Goal: Information Seeking & Learning: Learn about a topic

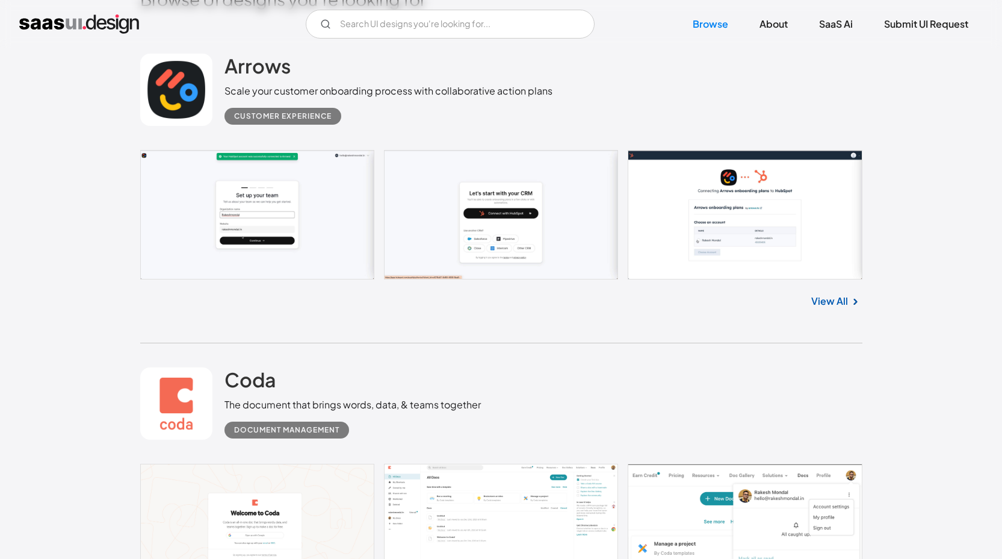
scroll to position [627, 0]
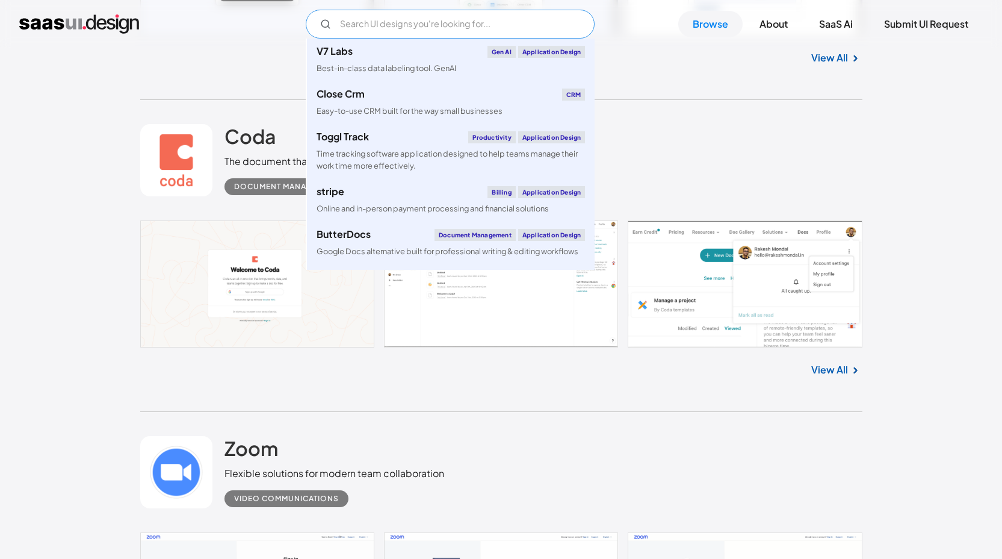
click at [383, 22] on input "Email Form" at bounding box center [450, 24] width 289 height 29
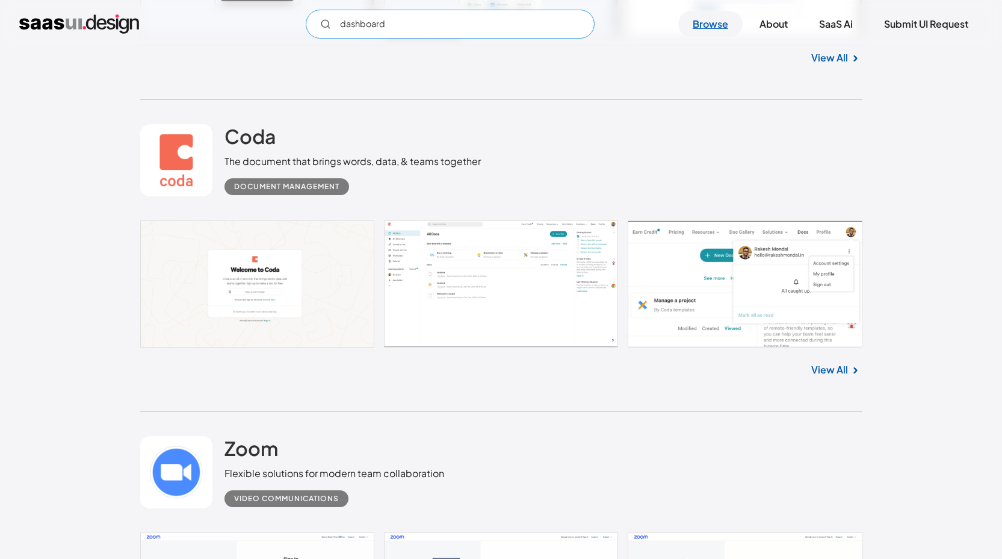
type input "dashboard"
click at [706, 27] on link "Browse" at bounding box center [710, 24] width 64 height 26
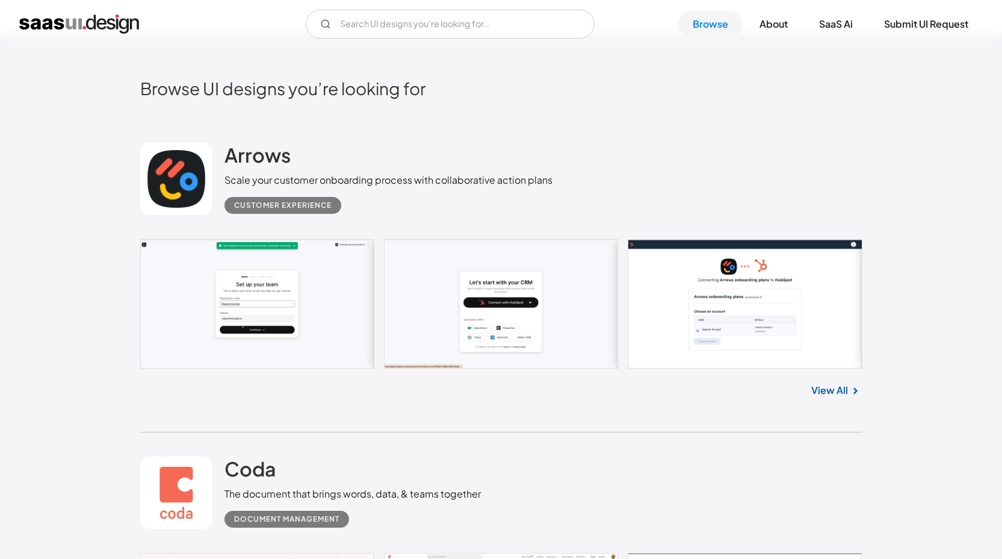
scroll to position [557, 0]
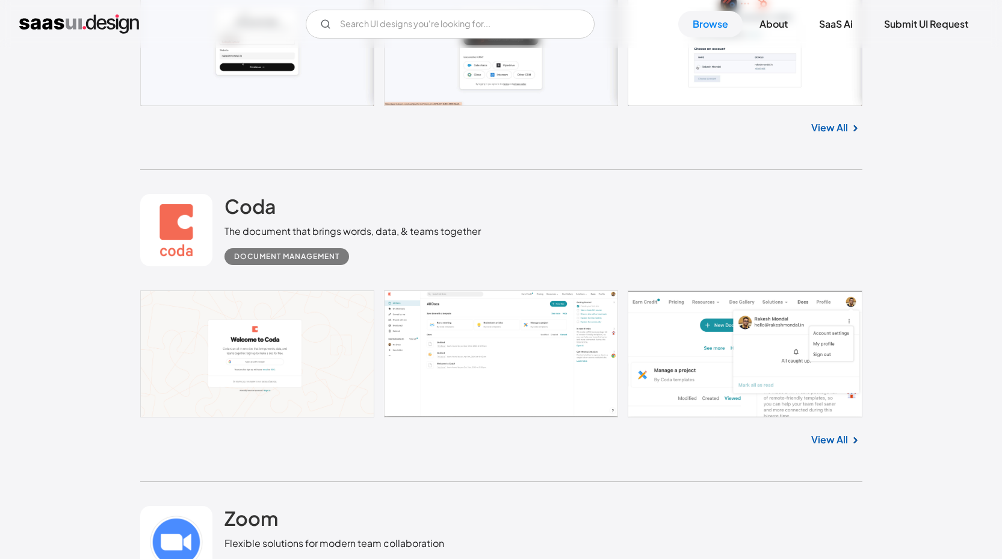
click at [543, 391] on link at bounding box center [501, 353] width 722 height 127
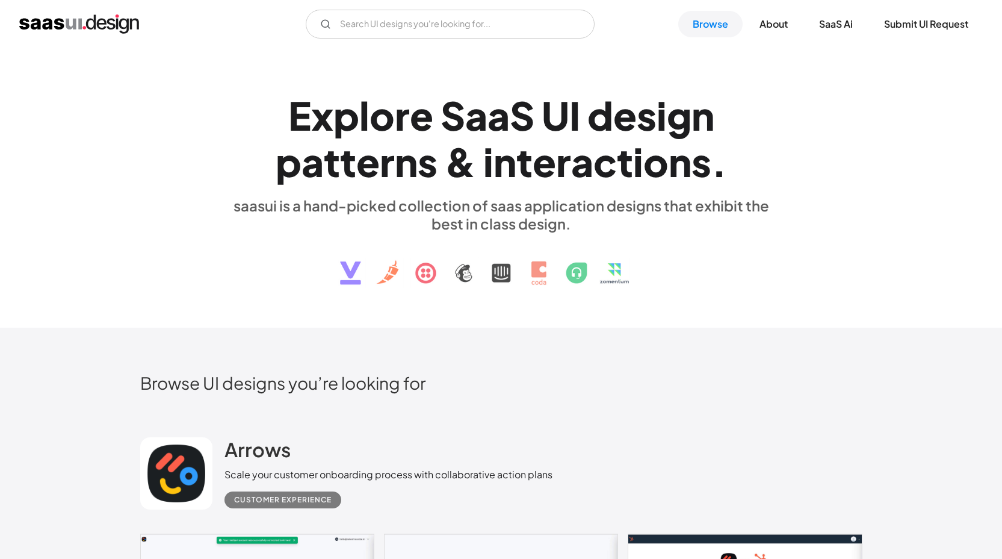
scroll to position [451, 0]
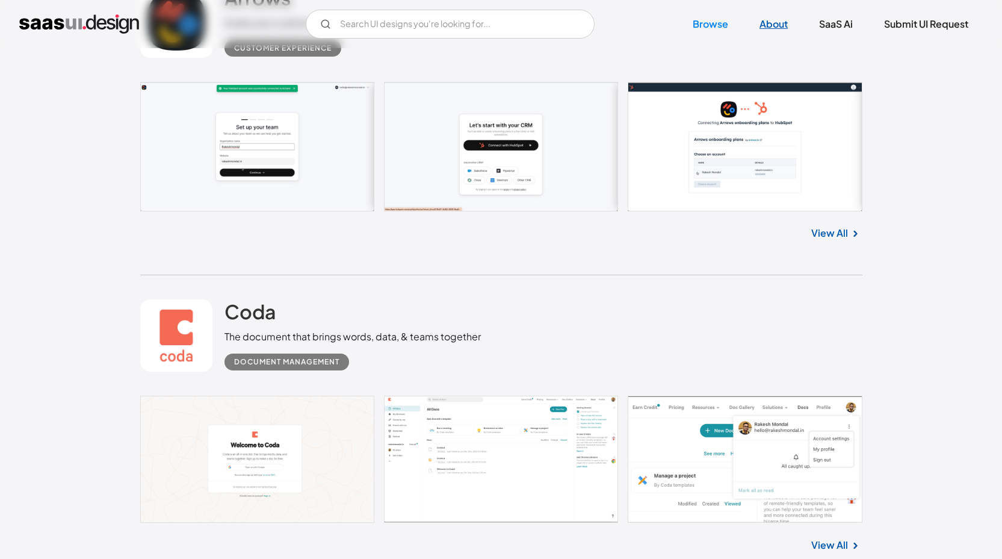
click at [766, 25] on link "About" at bounding box center [773, 24] width 57 height 26
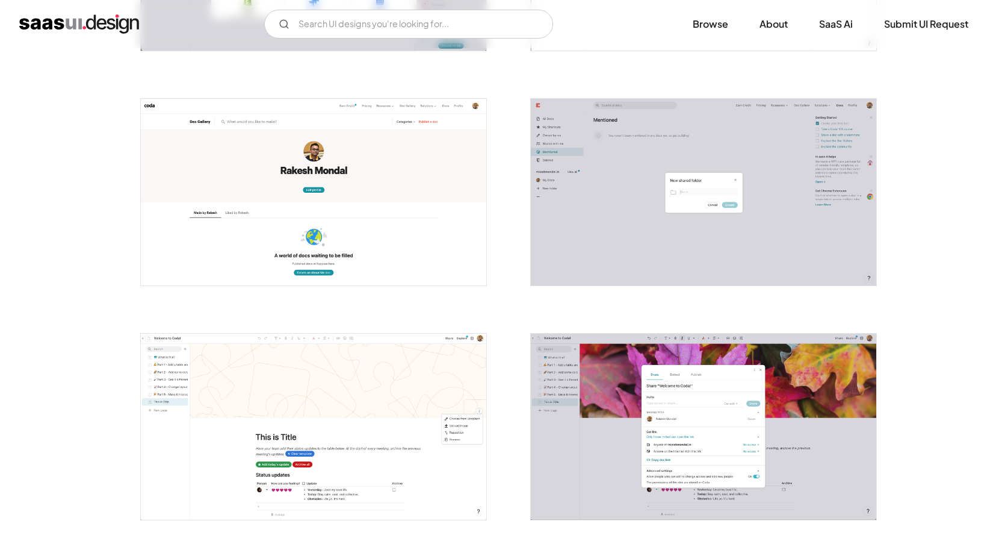
scroll to position [1868, 0]
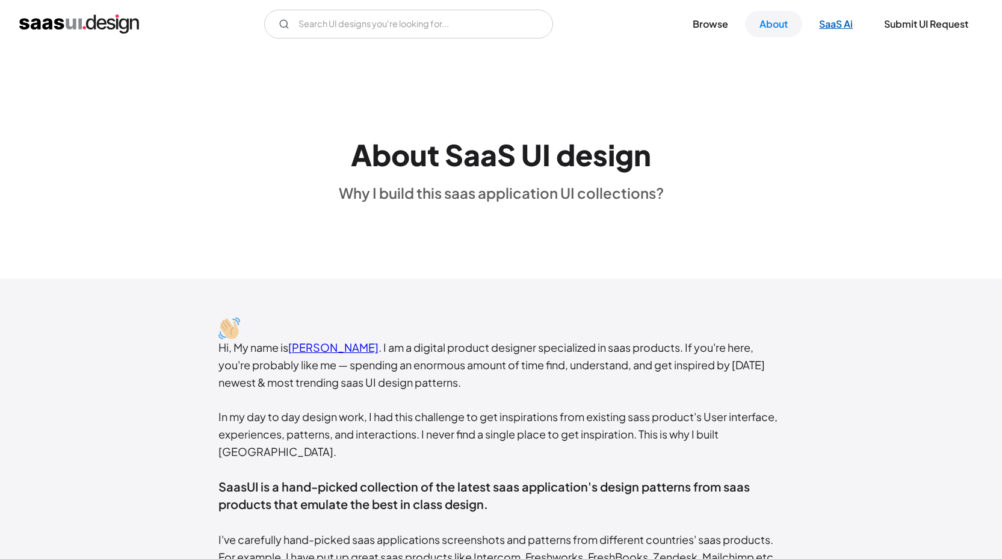
click at [829, 28] on link "SaaS Ai" at bounding box center [836, 24] width 63 height 26
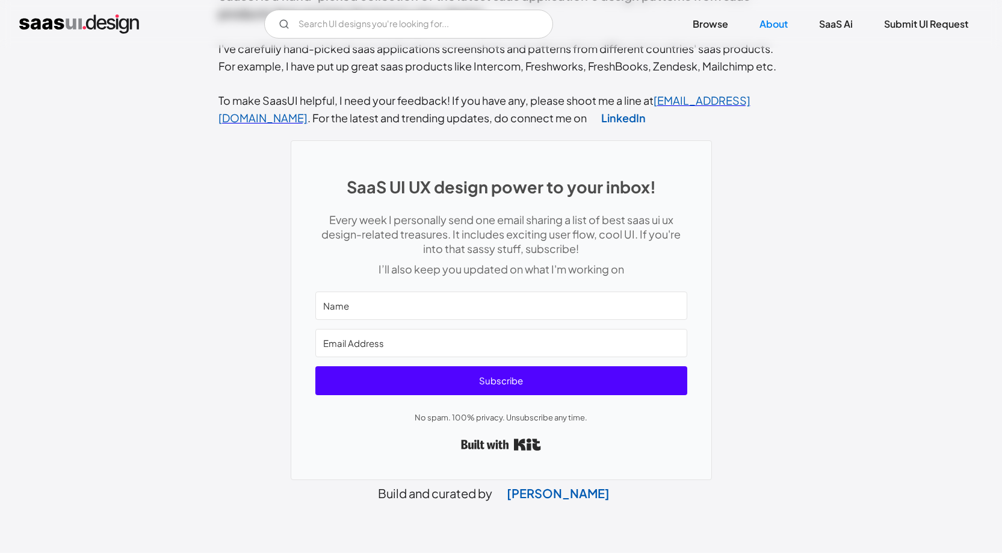
scroll to position [344, 0]
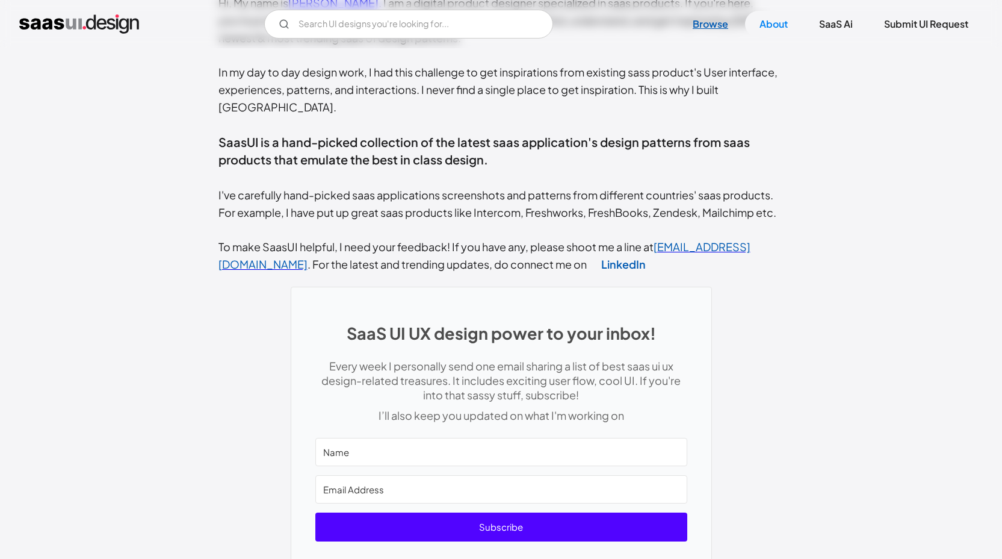
click at [719, 24] on link "Browse" at bounding box center [710, 24] width 64 height 26
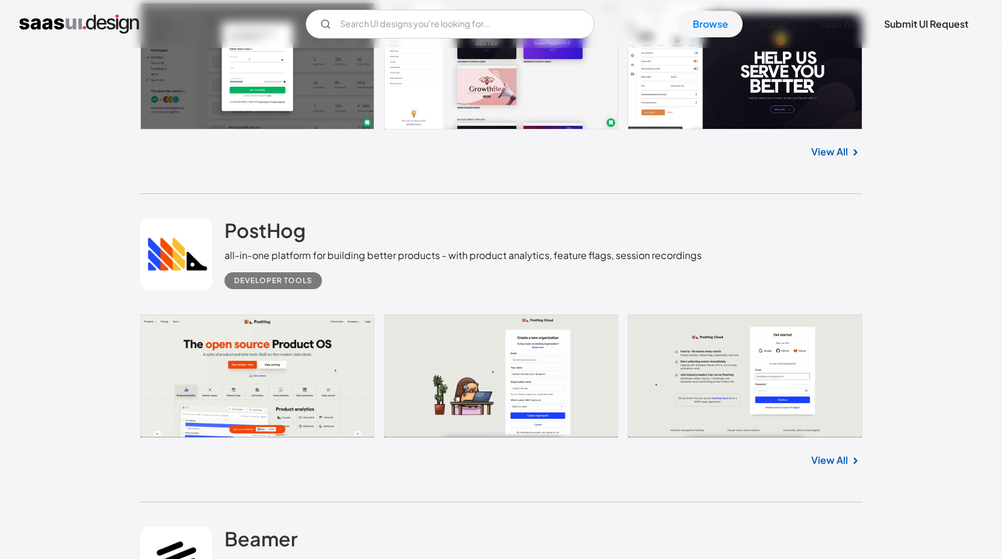
scroll to position [1468, 0]
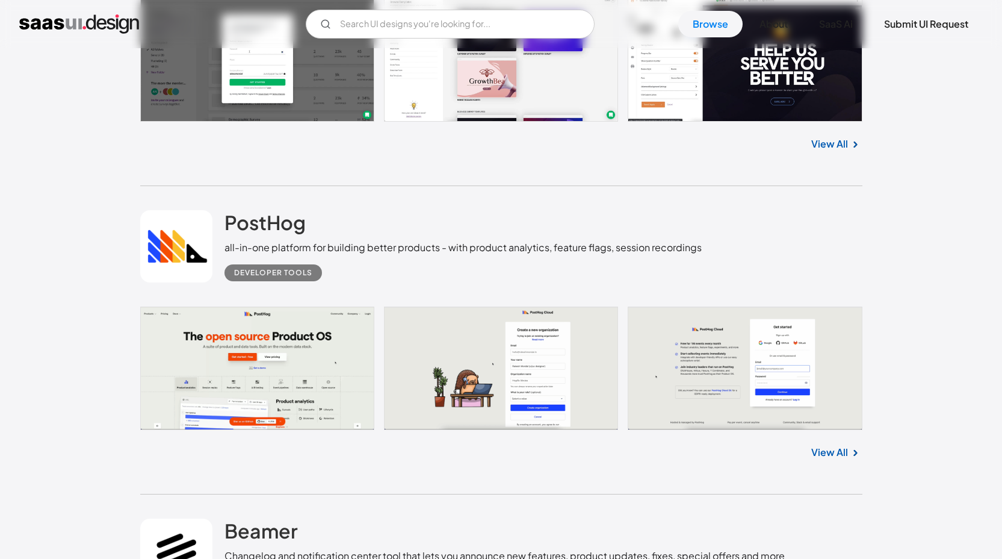
click at [831, 447] on link "View All" at bounding box center [829, 452] width 37 height 14
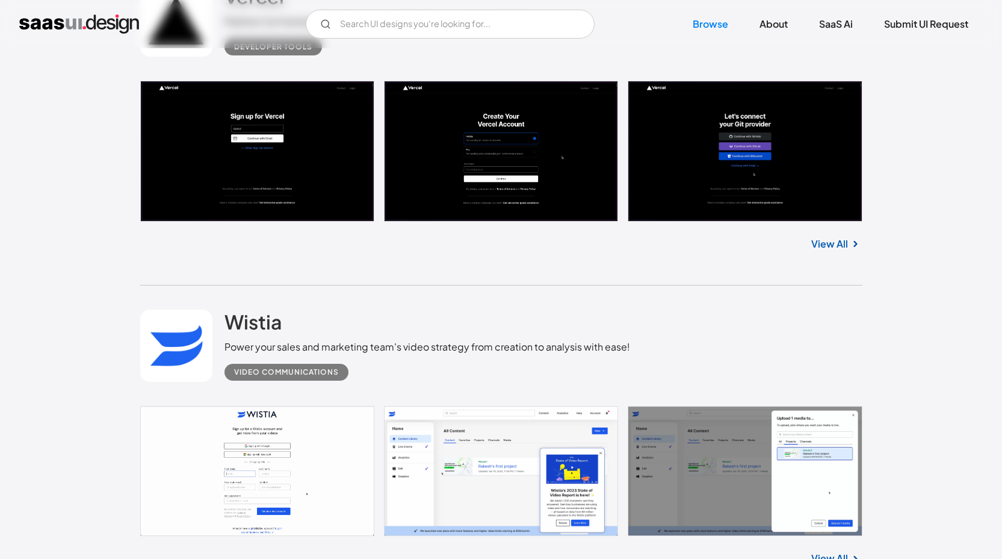
scroll to position [2558, 0]
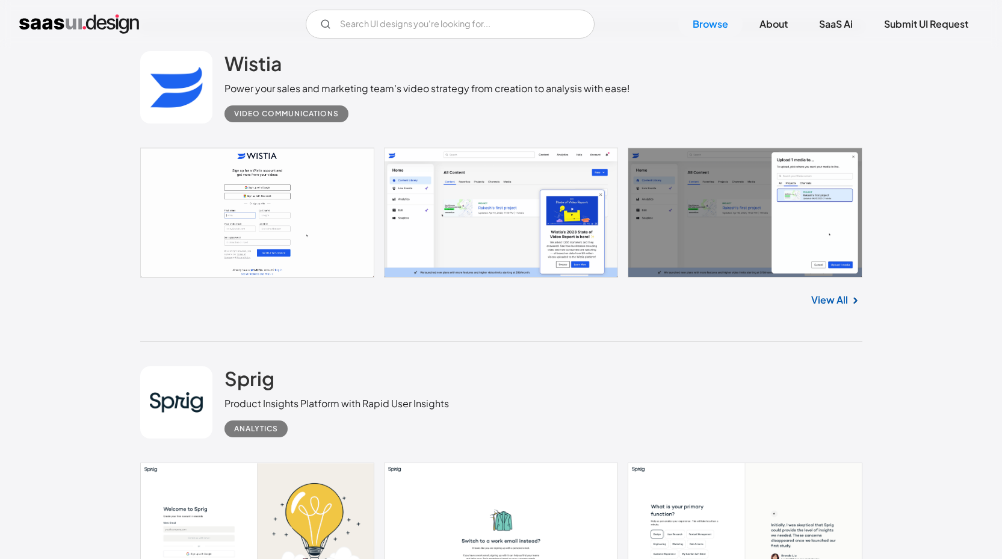
click at [834, 302] on link "View All" at bounding box center [829, 299] width 37 height 14
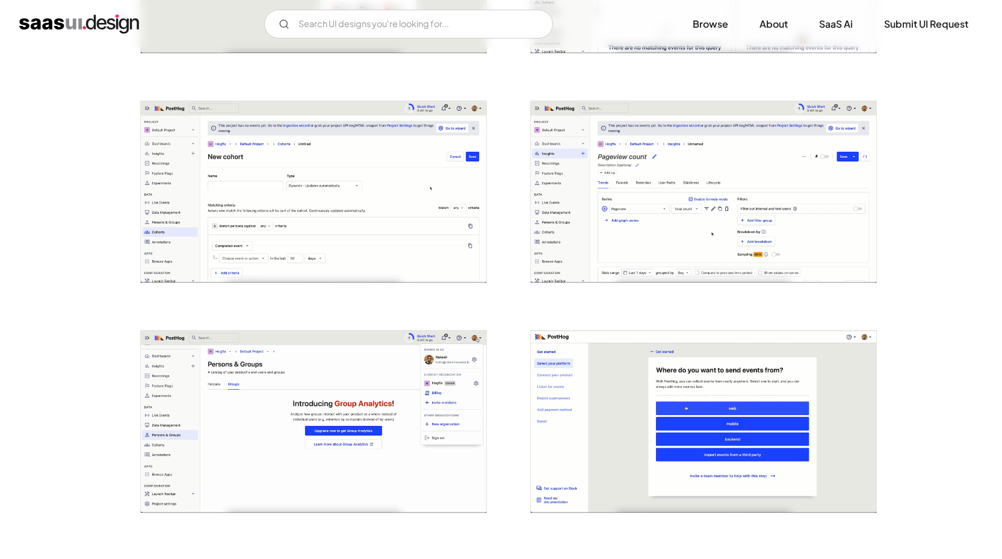
scroll to position [2185, 0]
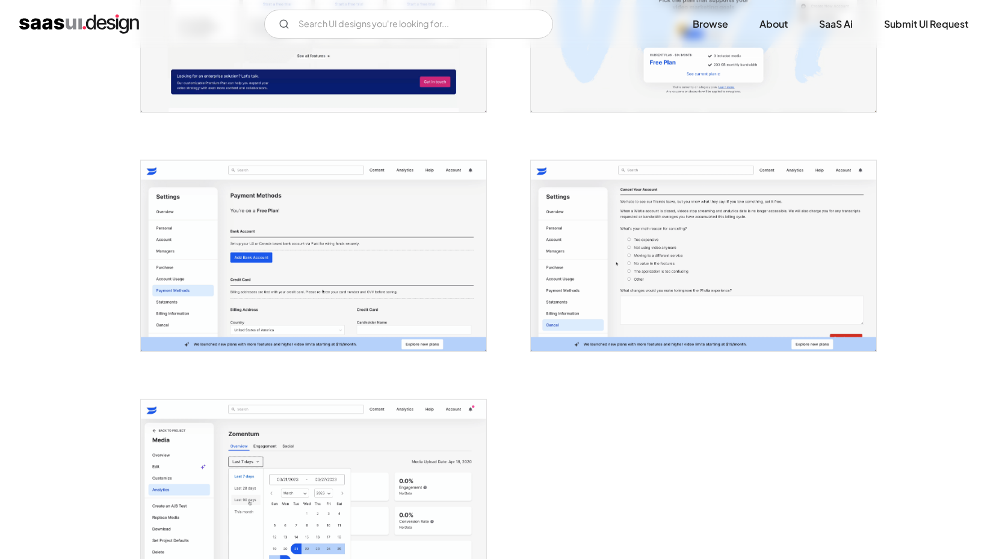
scroll to position [2515, 0]
